Goal: Transaction & Acquisition: Purchase product/service

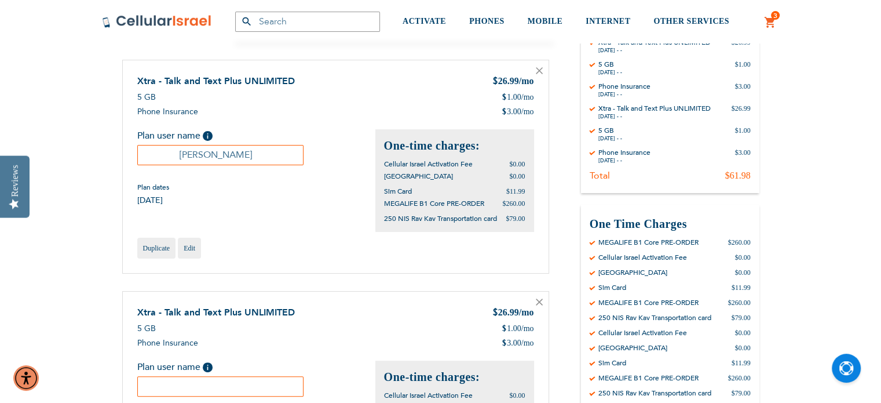
scroll to position [241, 0]
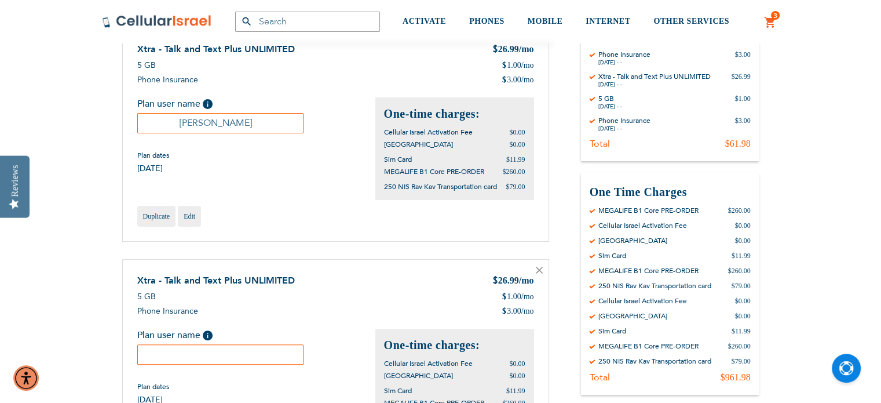
click at [538, 269] on icon at bounding box center [540, 270] width 6 height 6
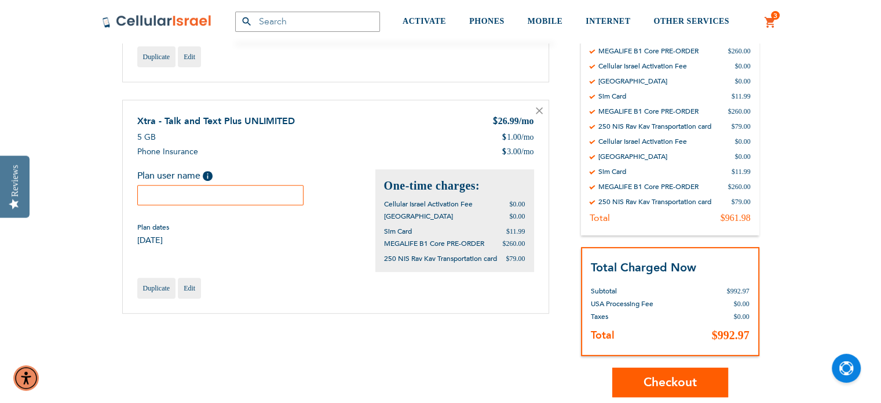
scroll to position [409, 0]
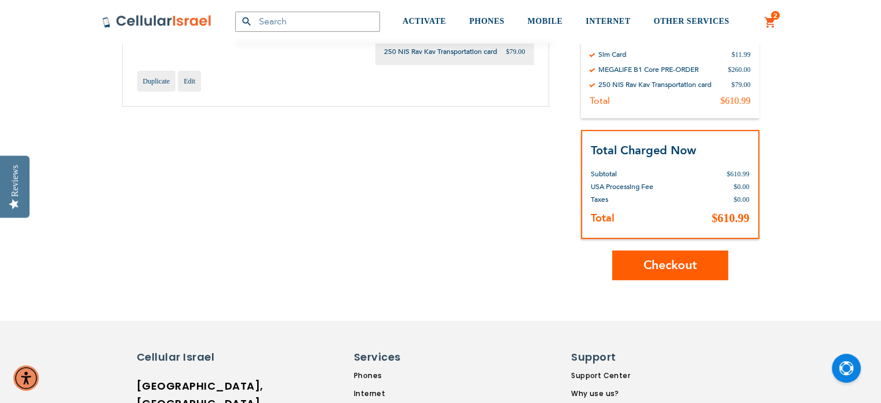
scroll to position [377, 0]
click at [688, 265] on span "Checkout" at bounding box center [670, 264] width 53 height 17
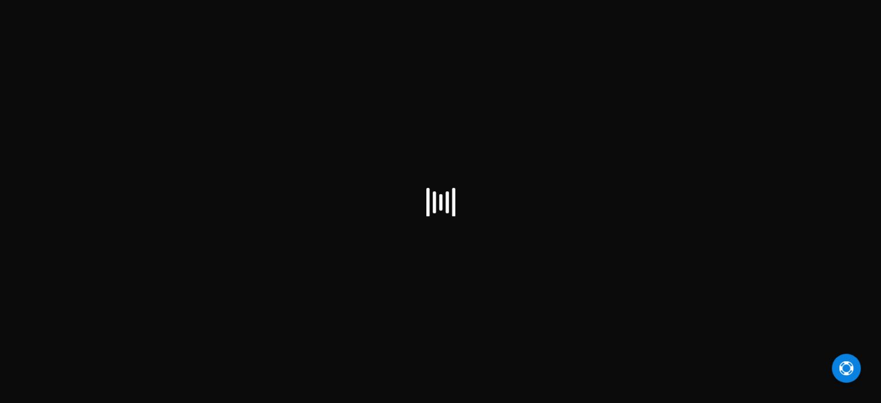
select select "US"
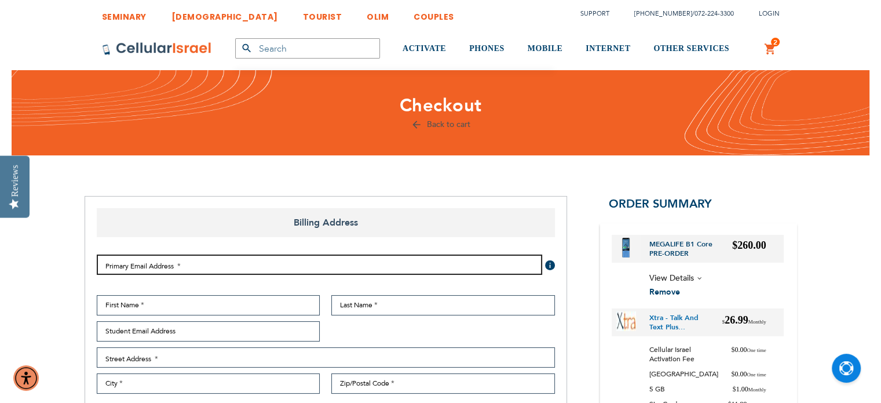
click at [293, 265] on input "Email Address" at bounding box center [320, 264] width 446 height 20
type input "jenniferstark1800@gmail.com"
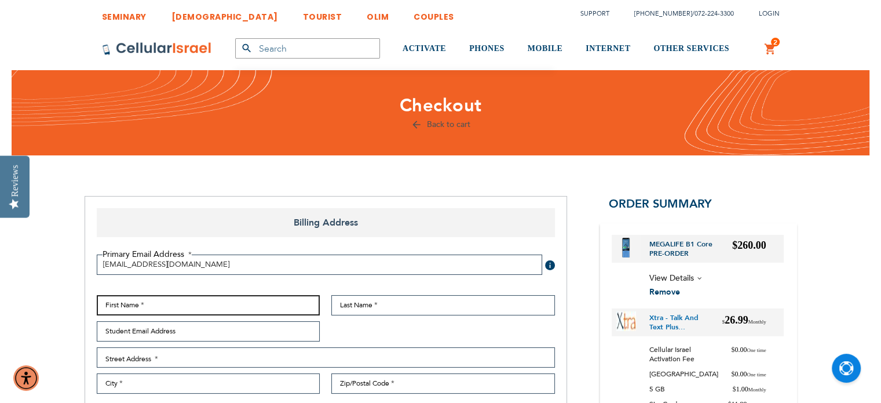
click at [253, 308] on input "First Name" at bounding box center [209, 305] width 224 height 20
type input "Jennifer"
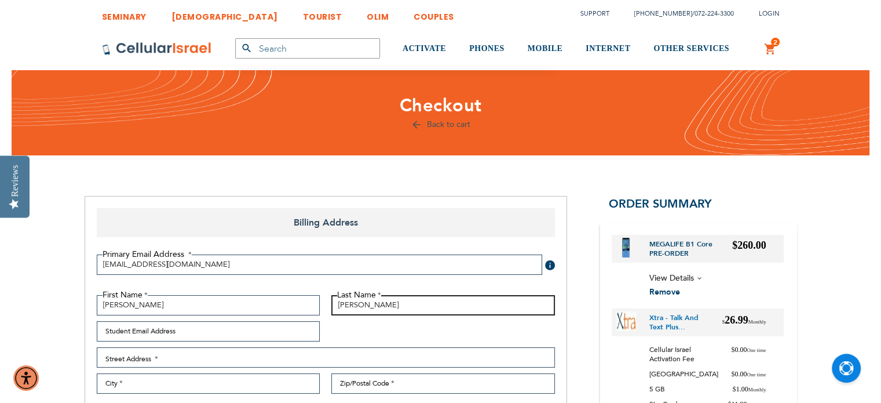
type input "Stark"
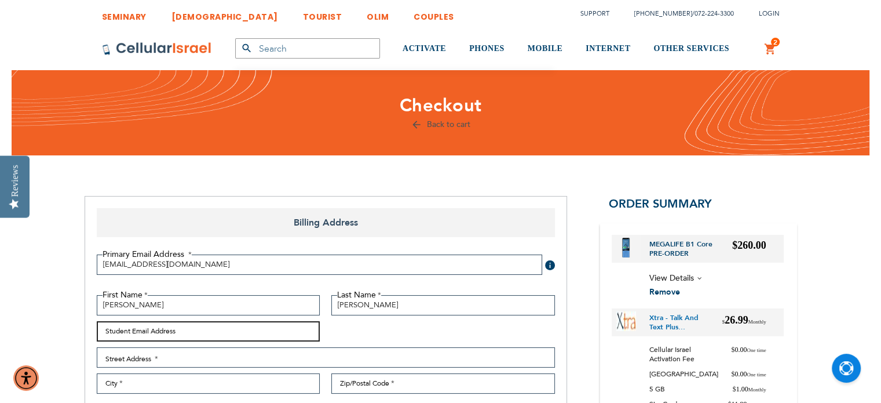
click at [125, 336] on input "Student Email Address" at bounding box center [209, 331] width 224 height 20
type input "jacobstark200@gmail.com"
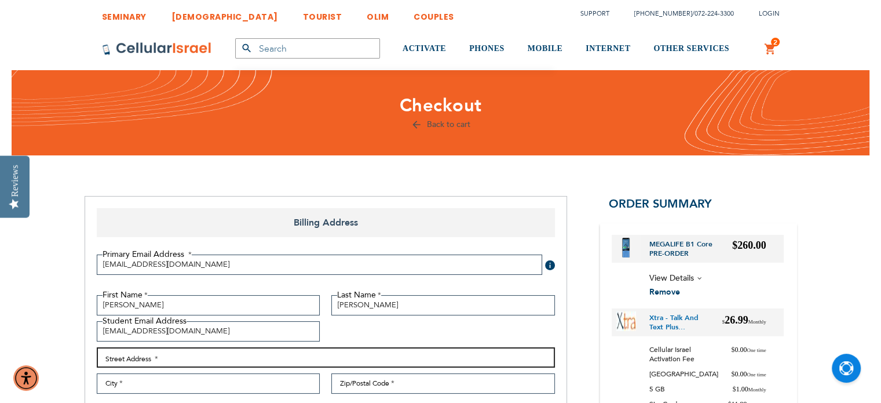
click at [285, 356] on input "Street Address: Line 1" at bounding box center [326, 357] width 458 height 20
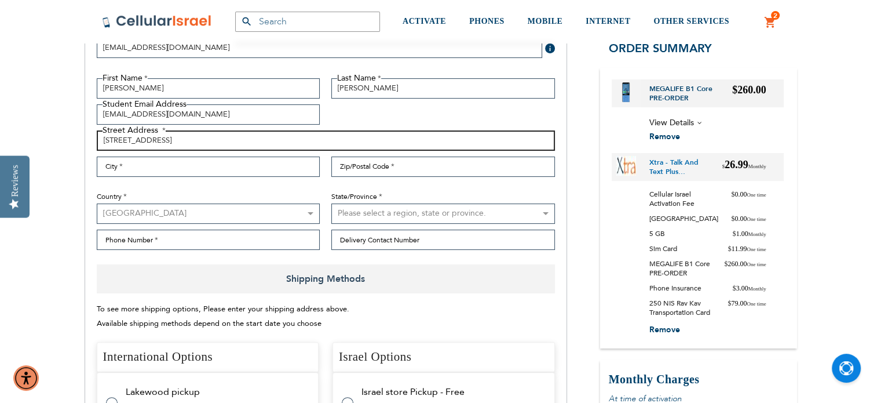
scroll to position [235, 0]
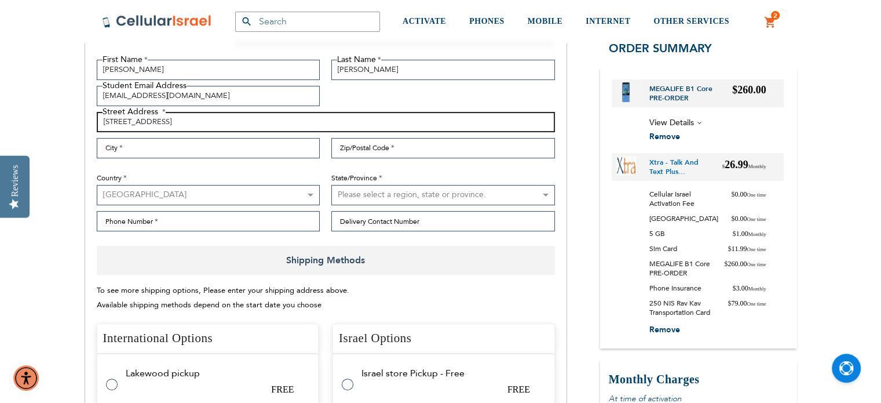
type input "70 Chilmar Crescent"
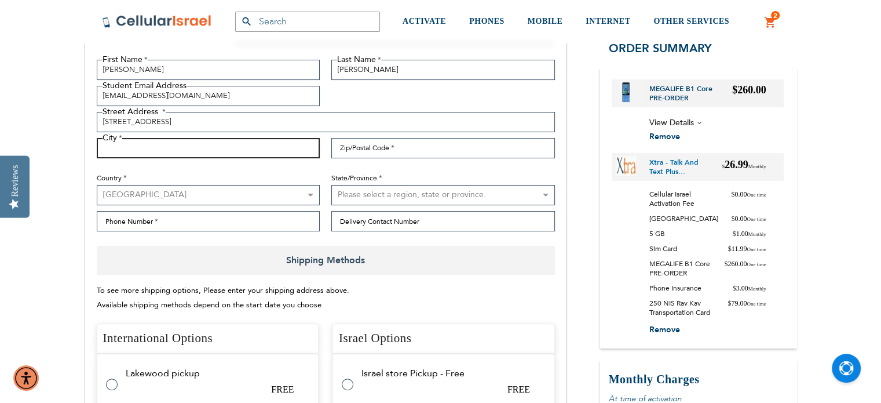
click at [240, 140] on input "City" at bounding box center [209, 148] width 224 height 20
type input "Thornhill"
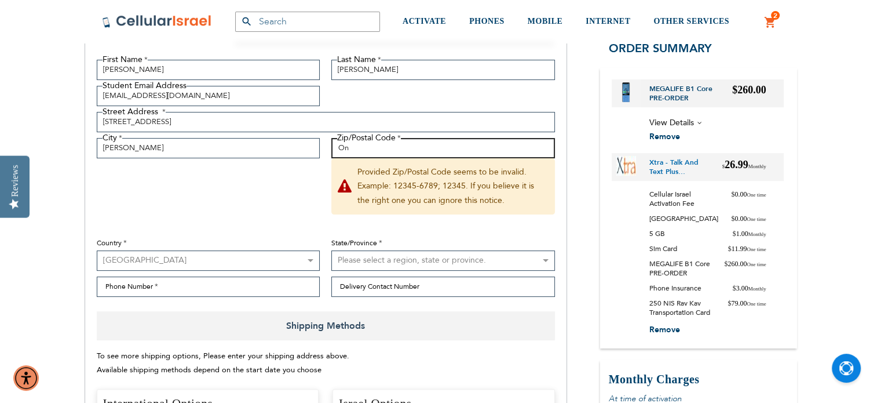
type input "O"
type input "L4J 6Y4"
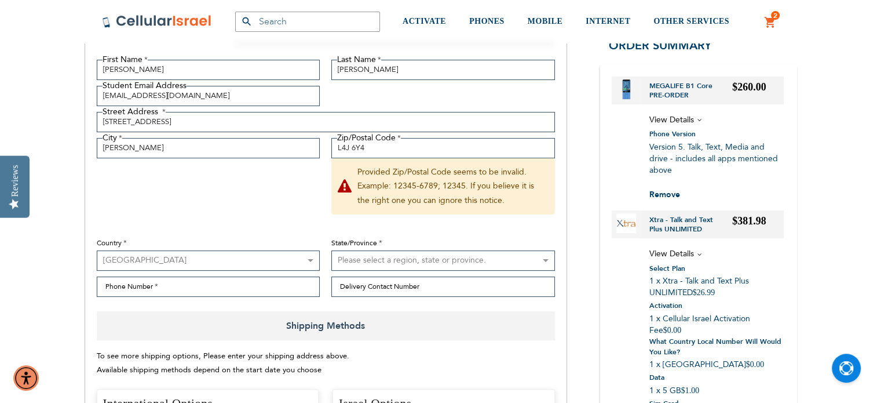
click at [187, 262] on select "Australia Austria Belgium Brazil Canada Czechia Denmark Finland France Germany …" at bounding box center [209, 260] width 224 height 20
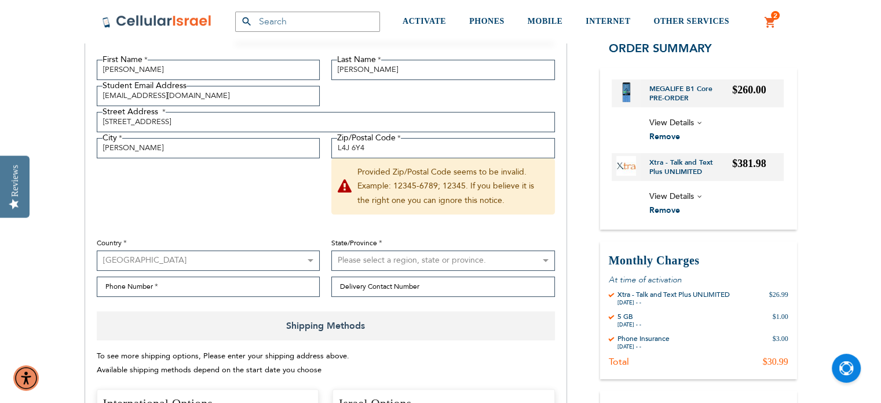
select select "CA"
click at [97, 250] on select "Australia Austria Belgium Brazil Canada Czechia Denmark Finland France Germany …" at bounding box center [209, 260] width 224 height 20
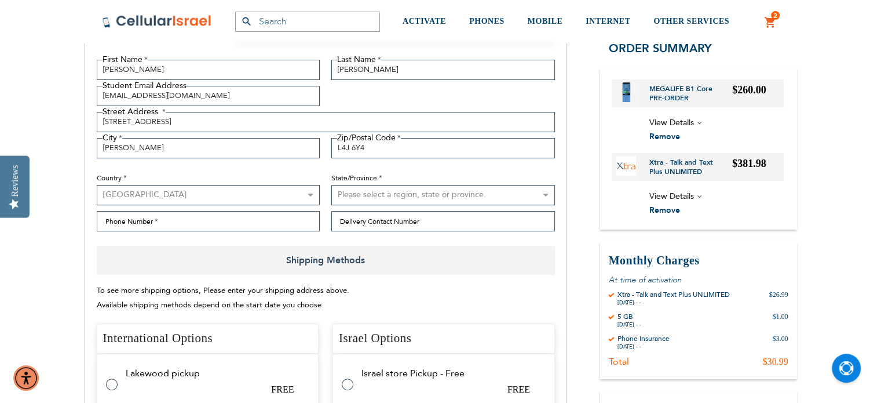
click at [413, 194] on select "Please select a region, state or province. Alberta British Columbia Manitoba Ne…" at bounding box center [443, 195] width 224 height 20
select select "74"
click at [331, 185] on select "Please select a region, state or province. Alberta British Columbia Manitoba Ne…" at bounding box center [443, 195] width 224 height 20
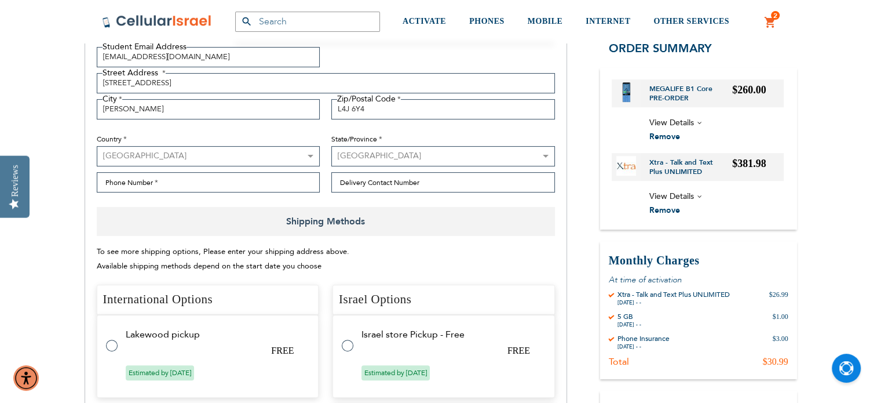
scroll to position [272, 0]
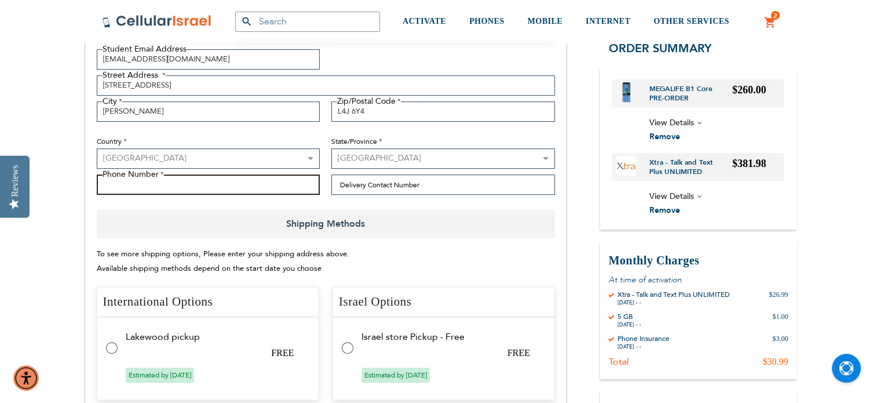
click at [237, 180] on input "Phone Number" at bounding box center [209, 184] width 224 height 20
type input "4165584366"
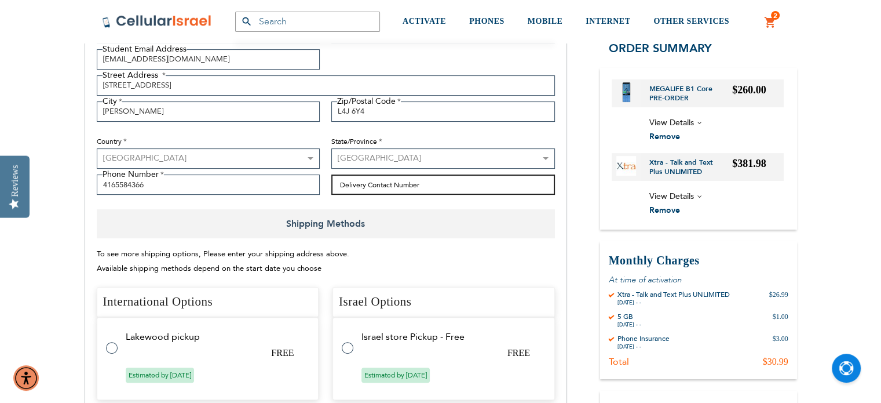
click at [377, 187] on input "Delivery Contact Number" at bounding box center [443, 184] width 224 height 20
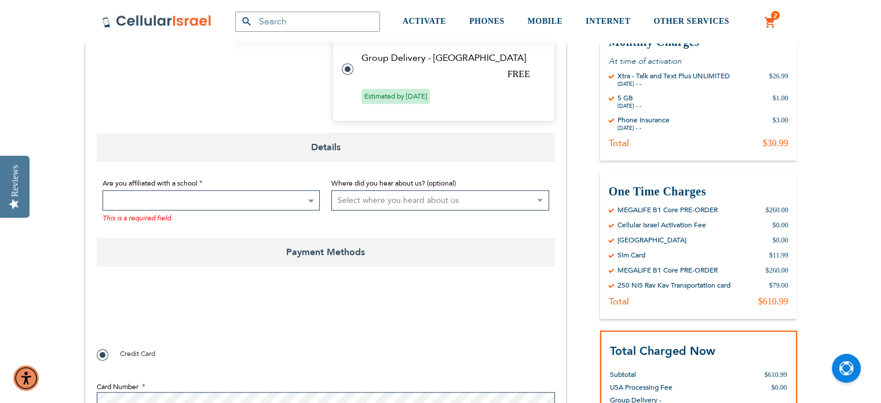
scroll to position [781, 0]
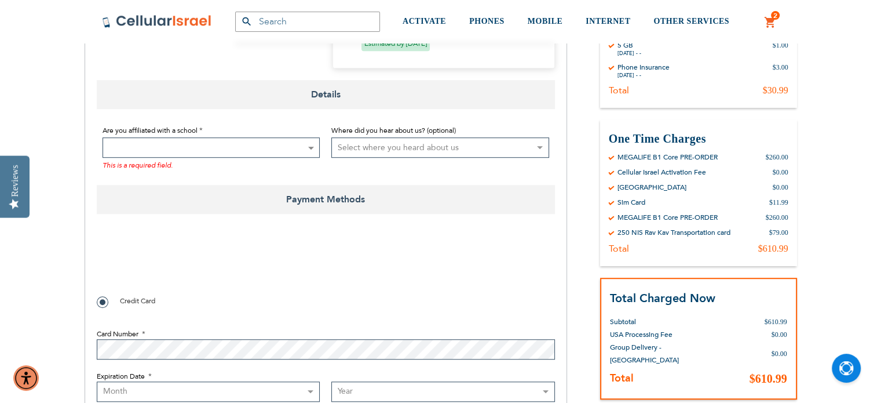
click at [297, 151] on span at bounding box center [212, 147] width 218 height 20
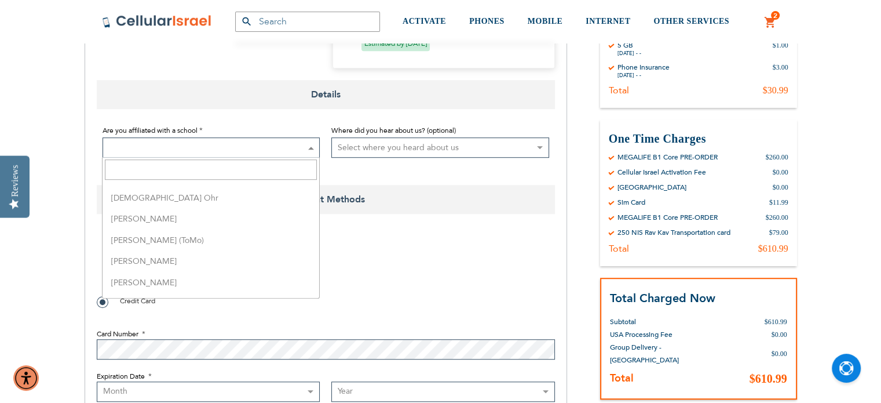
scroll to position [2973, 0]
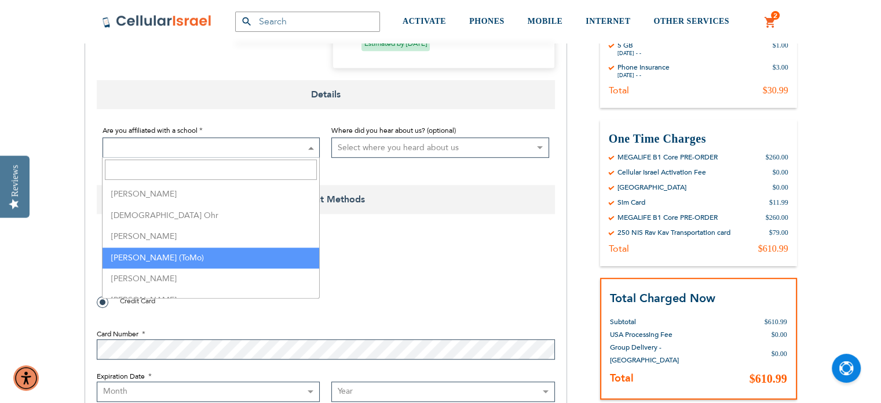
select select "165"
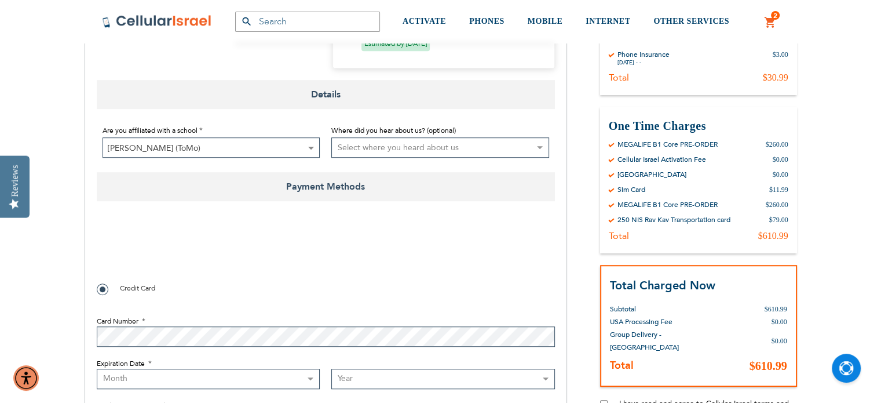
click at [392, 145] on select "Select where you heard about us Existing Customer Friend Other School/Group BP …" at bounding box center [440, 147] width 218 height 20
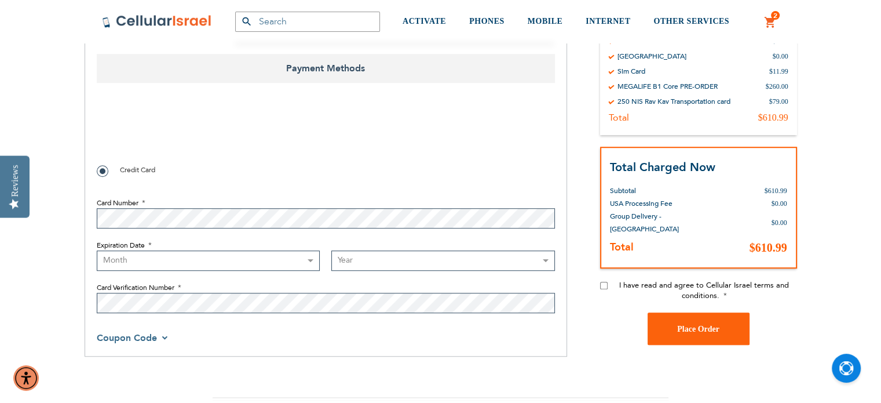
scroll to position [899, 0]
checkbox input "false"
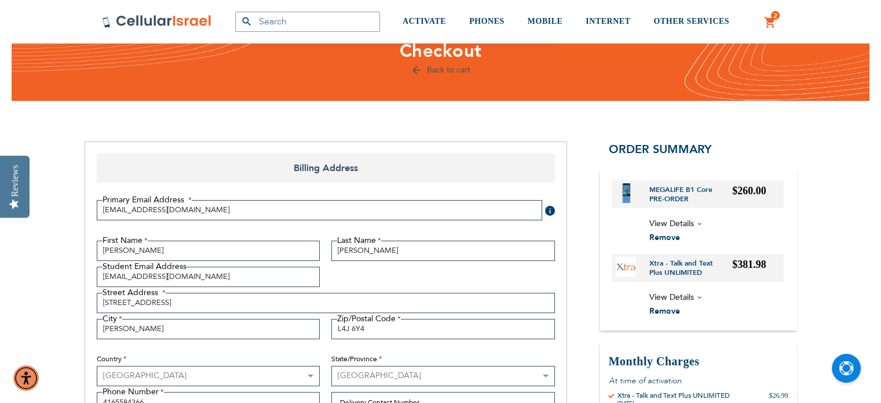
scroll to position [0, 0]
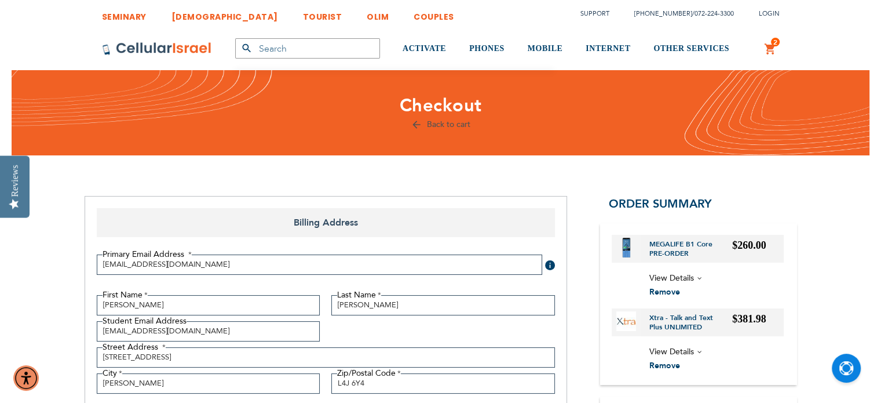
click at [440, 125] on link "Back to cart" at bounding box center [441, 124] width 60 height 11
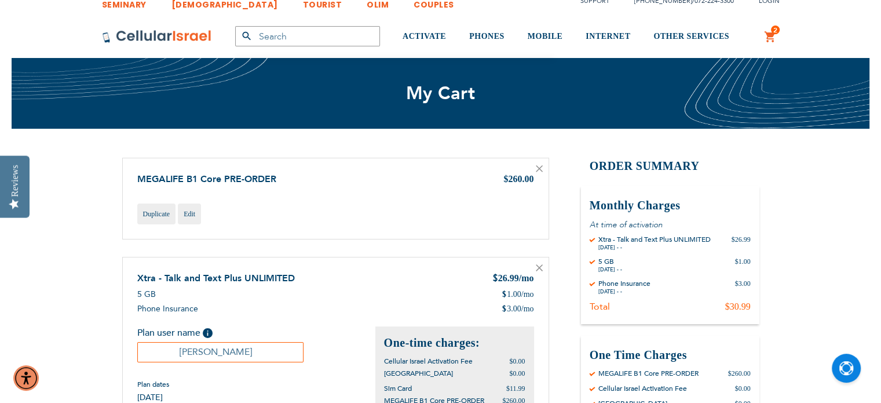
scroll to position [10, 0]
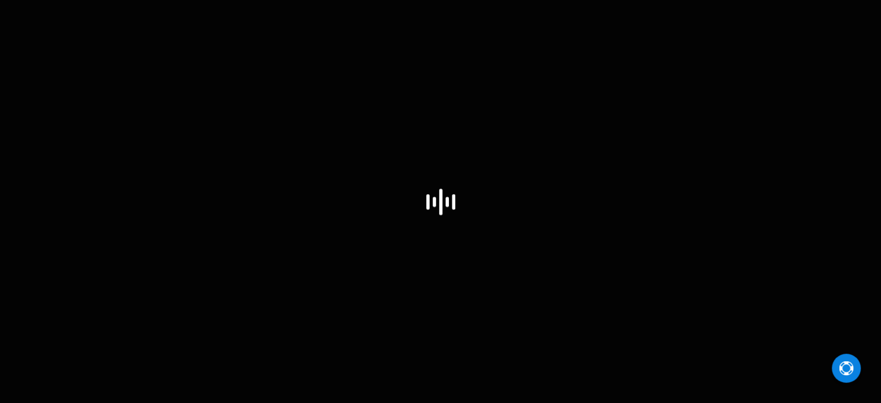
select select "CA"
select select "74"
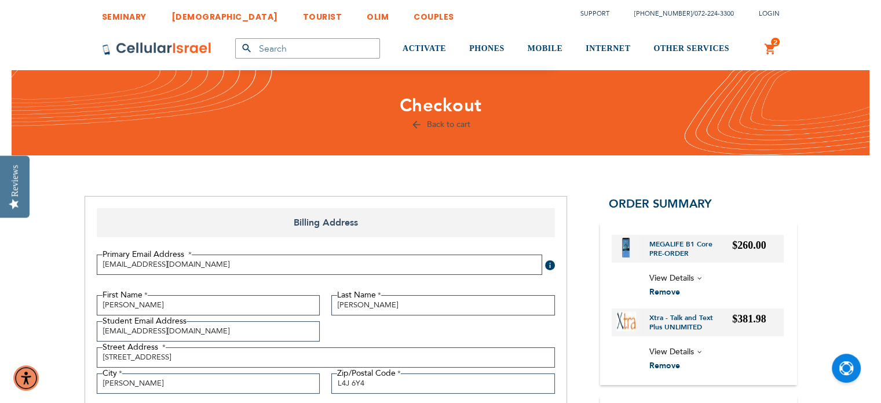
click at [774, 46] on span "2" at bounding box center [776, 42] width 4 height 9
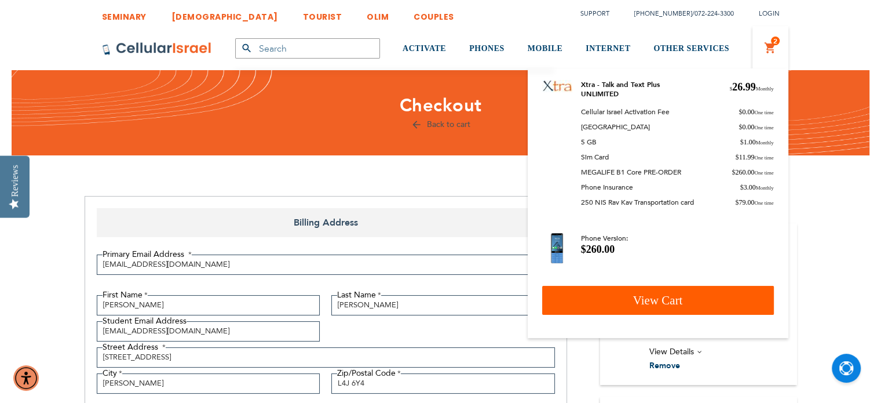
click at [679, 301] on span "View Cart" at bounding box center [658, 300] width 50 height 14
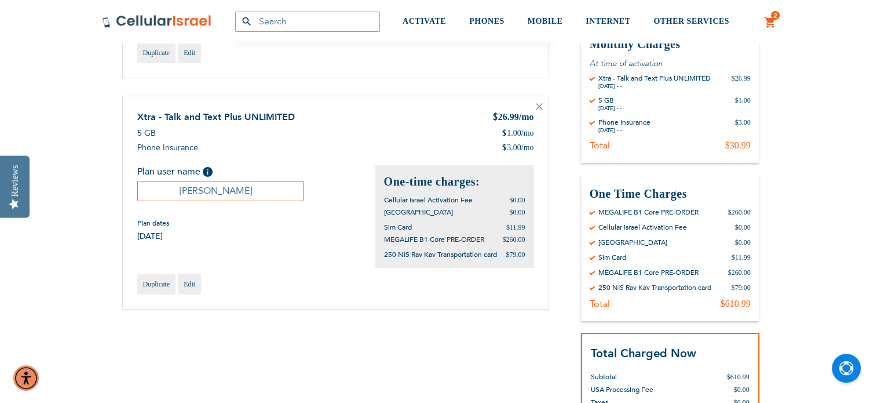
scroll to position [174, 0]
click at [732, 285] on div "$79.00" at bounding box center [741, 286] width 19 height 9
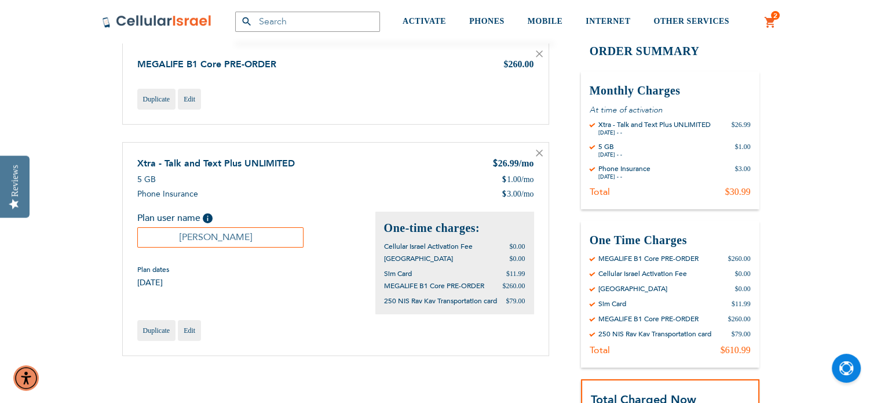
scroll to position [126, 0]
click at [192, 330] on span "Edit" at bounding box center [190, 331] width 12 height 8
